Goal: Information Seeking & Learning: Learn about a topic

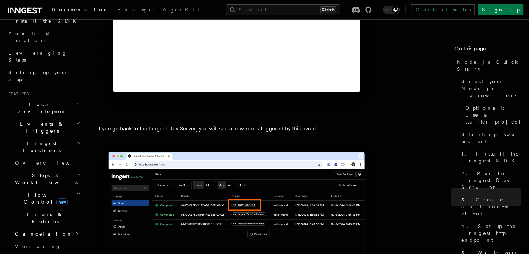
scroll to position [3882, 0]
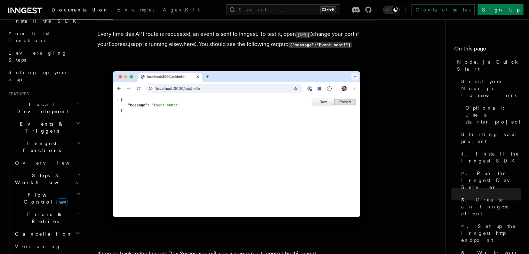
click at [65, 7] on span "Documentation" at bounding box center [80, 10] width 57 height 6
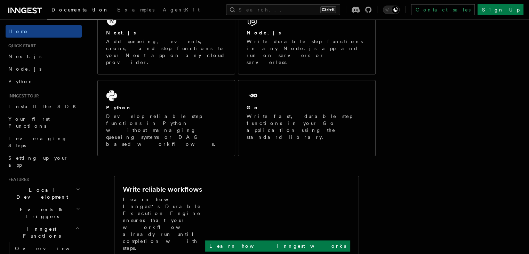
scroll to position [70, 0]
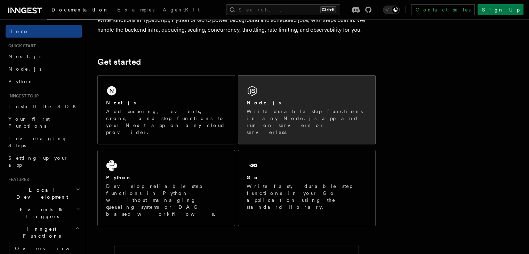
click at [338, 115] on p "Write durable step functions in any Node.js app and run on servers or serverles…" at bounding box center [307, 122] width 120 height 28
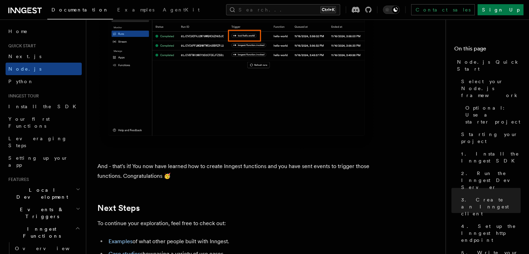
scroll to position [4439, 0]
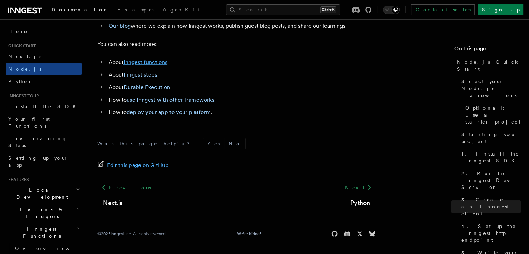
click at [145, 61] on link "Inngest functions" at bounding box center [146, 62] width 44 height 7
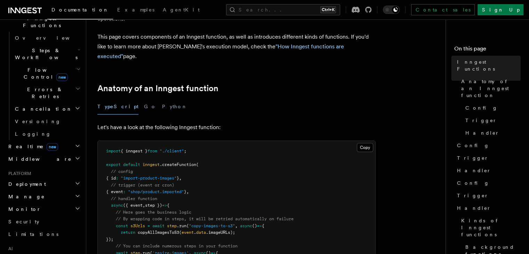
scroll to position [164, 0]
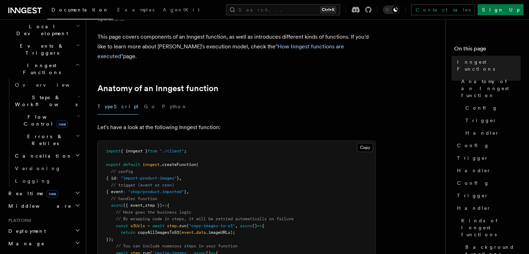
click at [71, 59] on h2 "Inngest Functions" at bounding box center [44, 68] width 76 height 19
